Goal: Find specific page/section: Find specific page/section

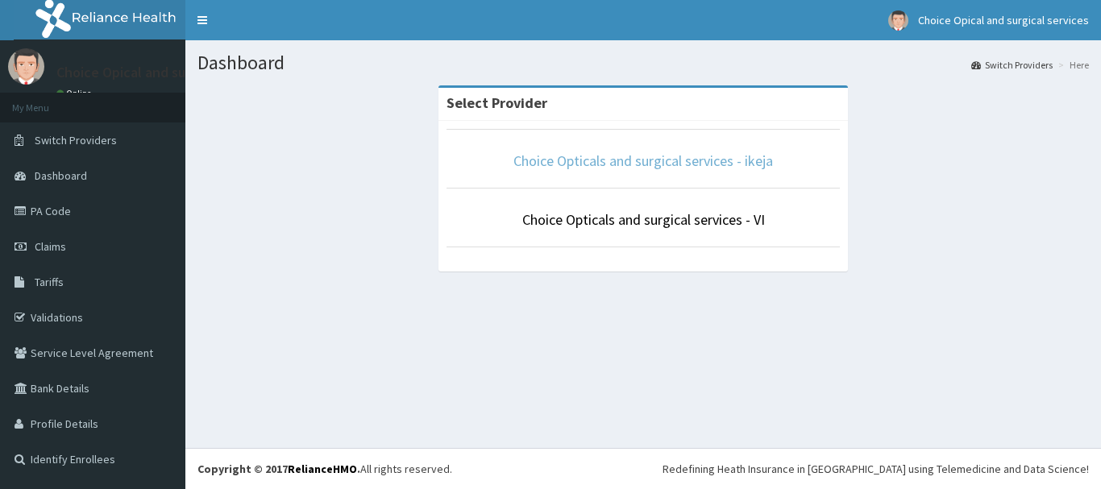
drag, startPoint x: 705, startPoint y: 156, endPoint x: 688, endPoint y: 199, distance: 45.9
click at [705, 157] on link "Choice Opticals and surgical services - ikeja" at bounding box center [642, 160] width 259 height 19
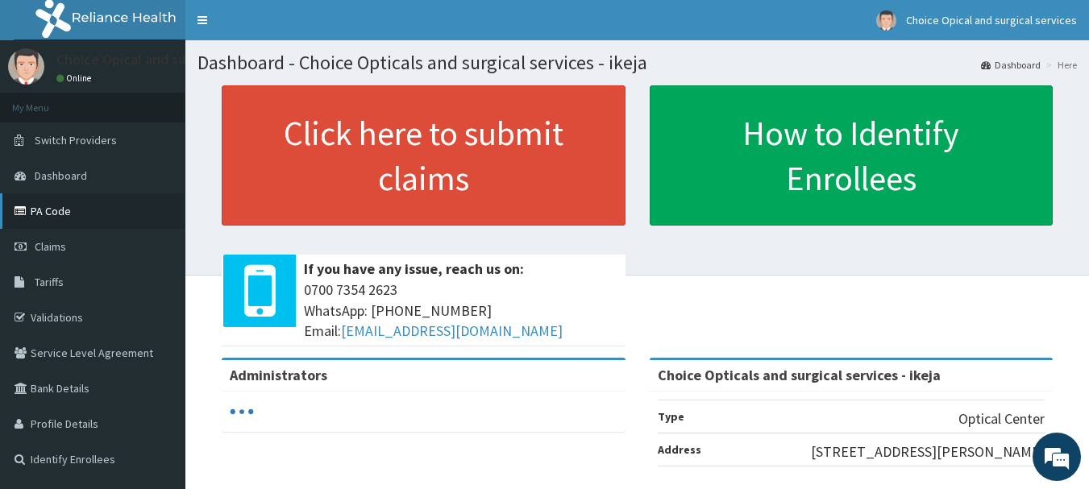
click at [38, 213] on link "PA Code" at bounding box center [92, 210] width 185 height 35
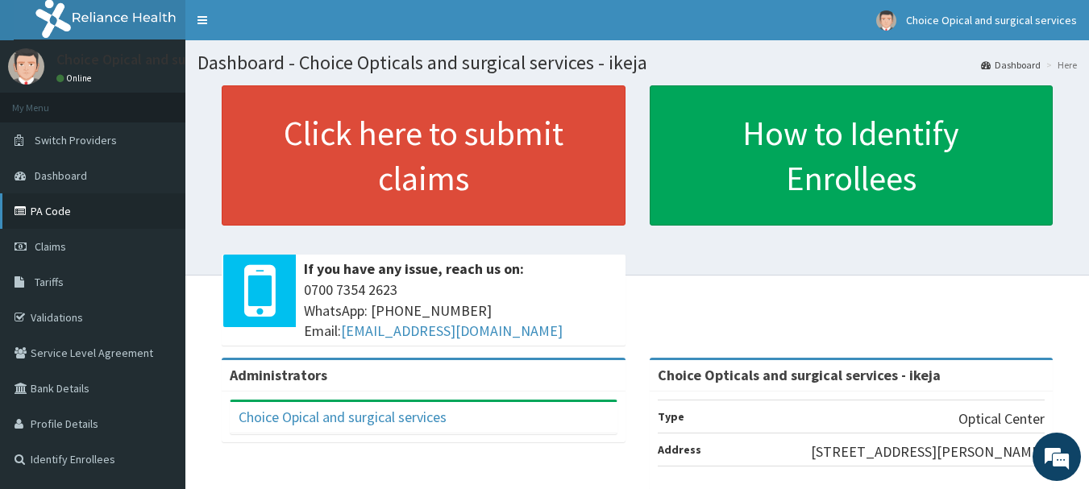
click at [48, 206] on link "PA Code" at bounding box center [92, 210] width 185 height 35
